Goal: Task Accomplishment & Management: Use online tool/utility

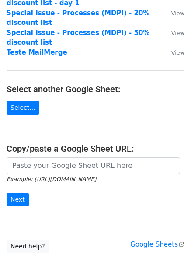
scroll to position [131, 0]
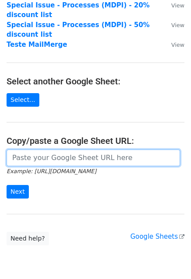
click at [33, 150] on input "url" at bounding box center [94, 158] width 174 height 17
paste input "https://docs.google.com/spreadsheets/d/1pPtW9gKfE5S_nOBzPXKGyiI0uDJmblP2wtglwSD…"
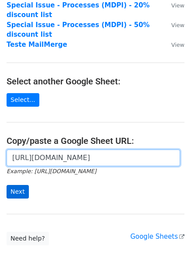
type input "https://docs.google.com/spreadsheets/d/1pPtW9gKfE5S_nOBzPXKGyiI0uDJmblP2wtglwSD…"
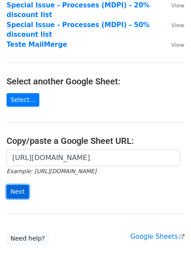
scroll to position [0, 0]
click at [17, 185] on input "Next" at bounding box center [18, 192] width 22 height 14
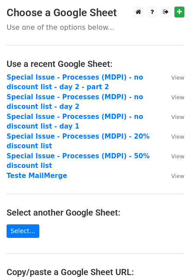
scroll to position [147, 0]
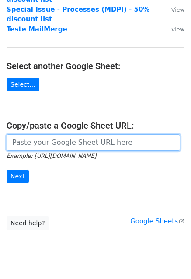
click at [44, 134] on input "url" at bounding box center [94, 142] width 174 height 17
paste input "[URL][DOMAIN_NAME]"
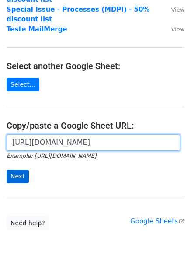
type input "https://docs.google.com/spreadsheets/d/1pPtW9gKfE5S_nOBzPXKGyiI0uDJmblP2wtglwSD…"
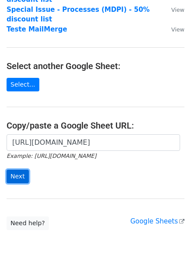
scroll to position [0, 0]
click at [21, 170] on input "Next" at bounding box center [18, 177] width 22 height 14
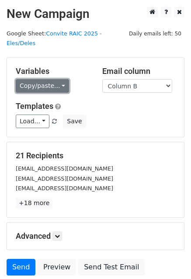
click at [47, 79] on link "Copy/paste..." at bounding box center [42, 86] width 53 height 14
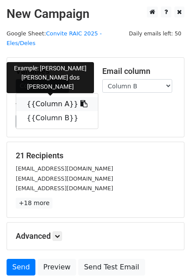
click at [58, 97] on link "{{Column A}}" at bounding box center [57, 104] width 82 height 14
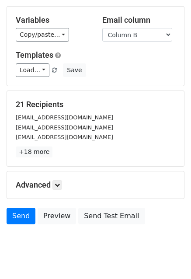
scroll to position [60, 0]
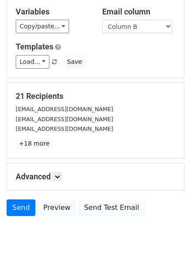
click at [60, 163] on div "Advanced Tracking Track Opens UTM Codes Track Clicks Filters Only include sprea…" at bounding box center [95, 176] width 177 height 27
click at [60, 174] on icon at bounding box center [57, 176] width 5 height 5
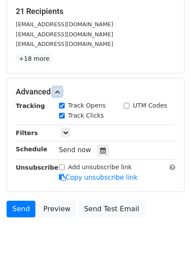
scroll to position [145, 0]
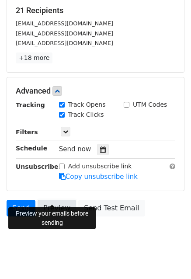
click at [58, 200] on link "Preview" at bounding box center [57, 208] width 39 height 17
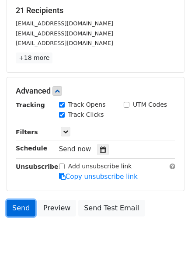
click at [19, 200] on link "Send" at bounding box center [21, 208] width 29 height 17
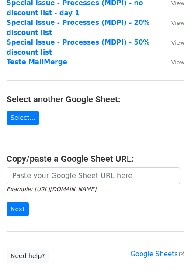
scroll to position [131, 0]
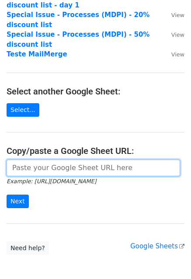
click at [78, 160] on input "url" at bounding box center [94, 168] width 174 height 17
paste input "https://docs.google.com/spreadsheets/d/1leScXLftrTeYlEwfRG5si_-Udf69iKq1bn8DJvd…"
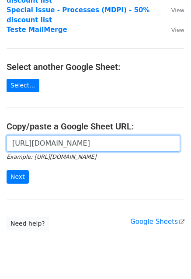
scroll to position [156, 0]
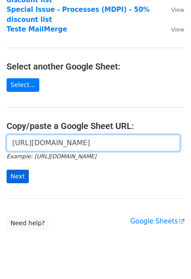
type input "https://docs.google.com/spreadsheets/d/1leScXLftrTeYlEwfRG5si_-Udf69iKq1bn8DJvd…"
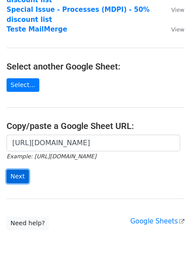
scroll to position [0, 0]
click at [18, 170] on input "Next" at bounding box center [18, 177] width 22 height 14
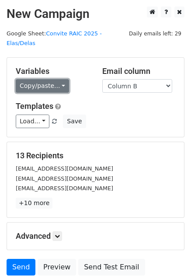
click at [46, 79] on link "Copy/paste..." at bounding box center [42, 86] width 53 height 14
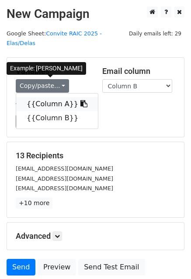
click at [51, 97] on link "{{Column A}}" at bounding box center [57, 104] width 82 height 14
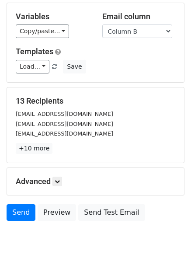
scroll to position [60, 0]
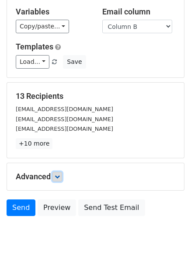
click at [58, 172] on link at bounding box center [58, 177] width 10 height 10
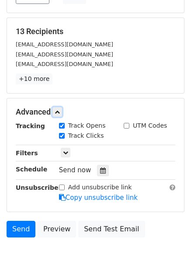
scroll to position [145, 0]
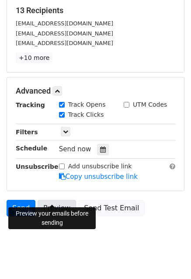
click at [54, 200] on link "Preview" at bounding box center [57, 208] width 39 height 17
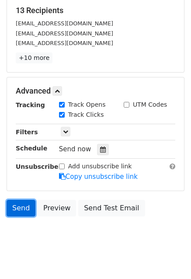
click at [20, 200] on link "Send" at bounding box center [21, 208] width 29 height 17
